Goal: Task Accomplishment & Management: Use online tool/utility

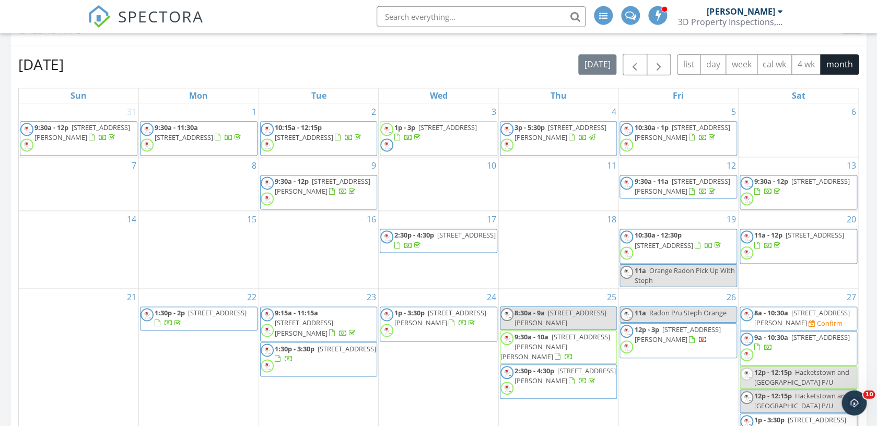
scroll to position [47, 0]
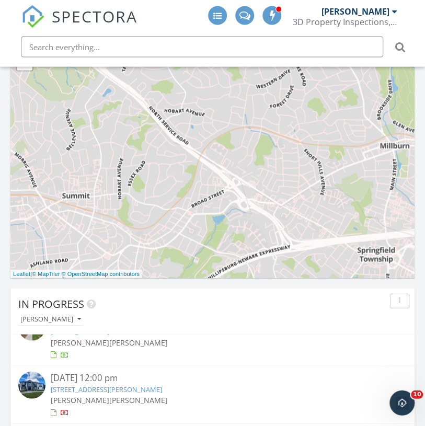
scroll to position [32, 0]
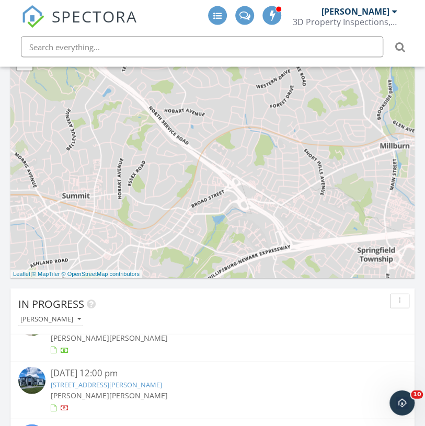
click at [144, 380] on div "125 Hamilton Trail, Totowa, NJ 07512" at bounding box center [212, 385] width 323 height 10
click at [145, 388] on link "125 Hamilton Trail, Totowa, NJ 07512" at bounding box center [106, 384] width 111 height 9
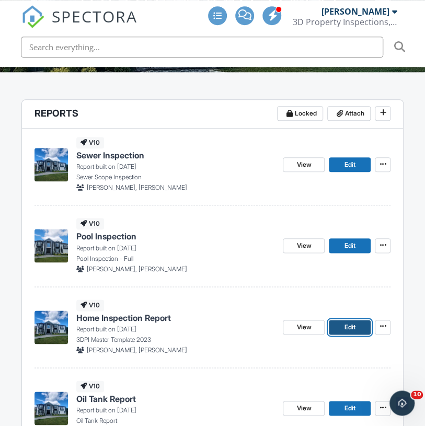
click at [356, 330] on link "Edit" at bounding box center [350, 327] width 42 height 15
